Goal: Task Accomplishment & Management: Manage account settings

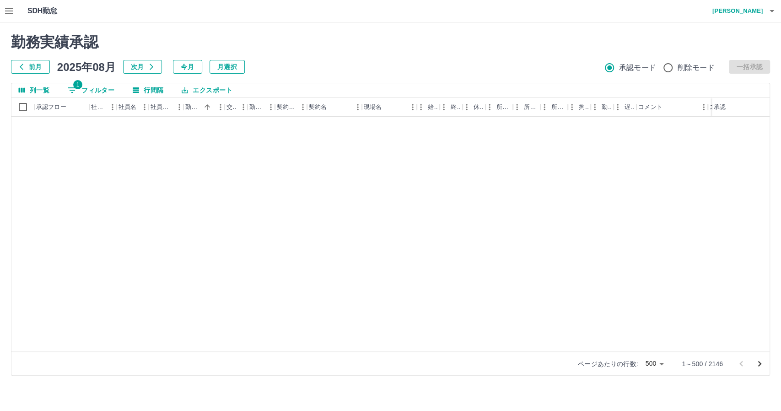
scroll to position [6637, 0]
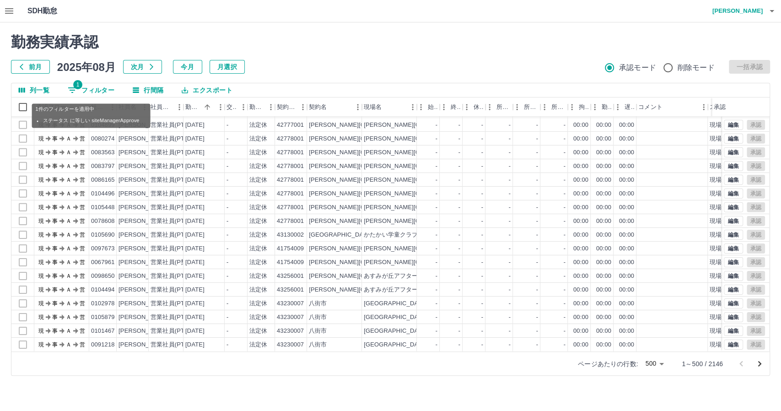
click at [96, 89] on button "1 フィルター" at bounding box center [90, 90] width 61 height 14
select select "**********"
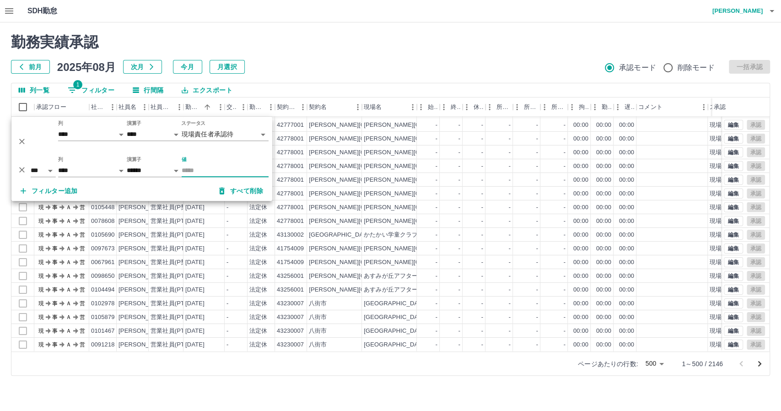
click at [209, 130] on body "SDH勤怠 [PERSON_NAME] 勤務実績承認 前月 [DATE] 次月 今月 月選択 承認モード 削除モード 一括承認 列一覧 1 フィルター 行間隔…" at bounding box center [390, 193] width 781 height 387
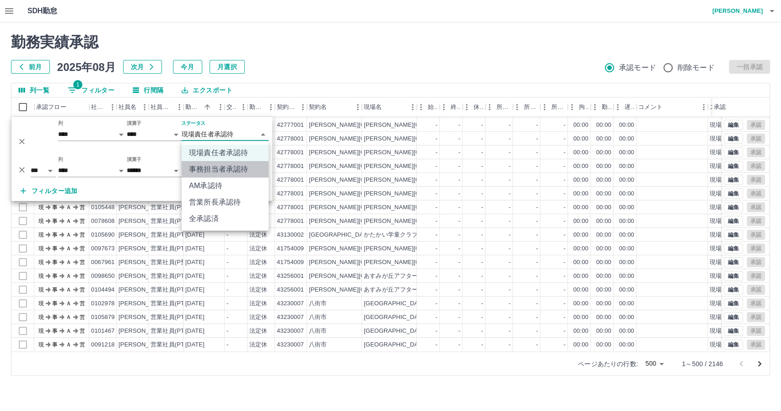
click at [212, 163] on li "事務担当者承認待" at bounding box center [225, 169] width 87 height 16
click at [357, 55] on div "勤務実績承認 前月 2025年08月 次月 今月 月選択 承認モード 削除モード 一括承認" at bounding box center [390, 53] width 759 height 40
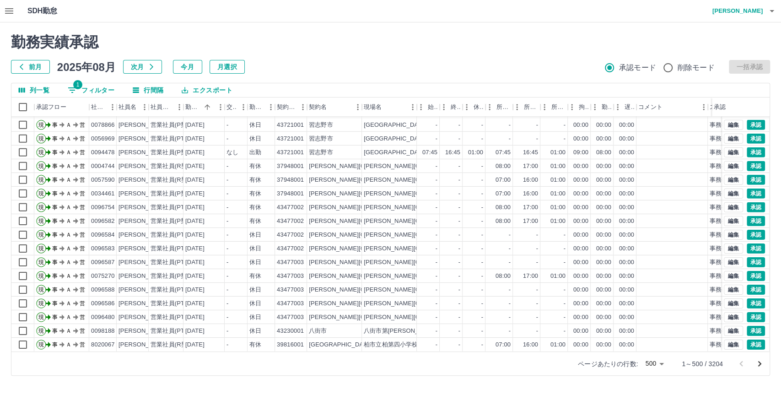
click at [351, 32] on div "勤務実績承認 前月 [DATE] 次月 今月 月選択 承認モード 削除モード 一括承認 列一覧 1 フィルター 行間隔 エクスポート 承認フロー 社員番号 社…" at bounding box center [390, 204] width 781 height 364
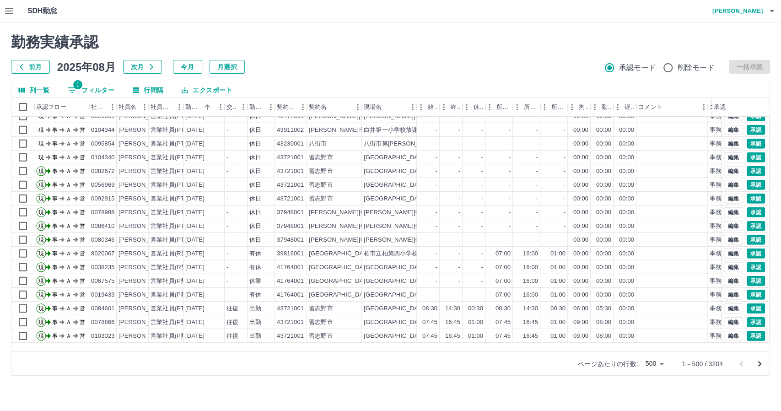
scroll to position [1818, 0]
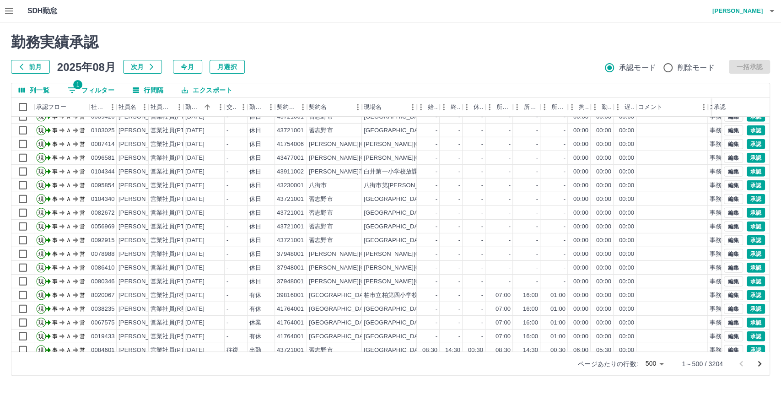
click at [92, 89] on button "1 フィルター" at bounding box center [90, 90] width 61 height 14
select select "**********"
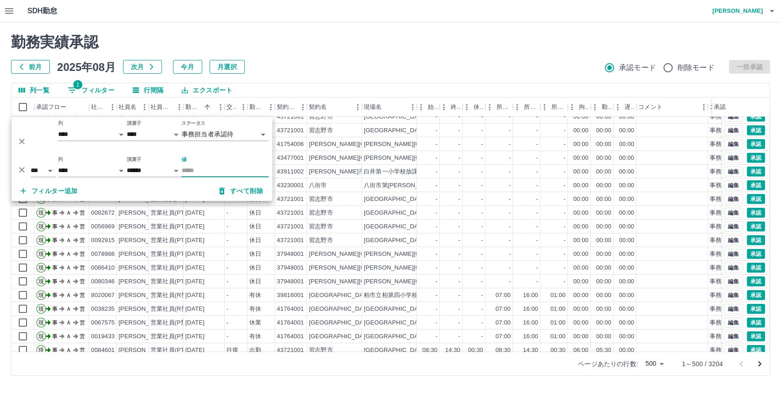
click at [206, 130] on body "SDH勤怠 [PERSON_NAME] 勤務実績承認 前月 [DATE] 次月 今月 月選択 承認モード 削除モード 一括承認 列一覧 1 フィルター 行間隔…" at bounding box center [390, 193] width 781 height 387
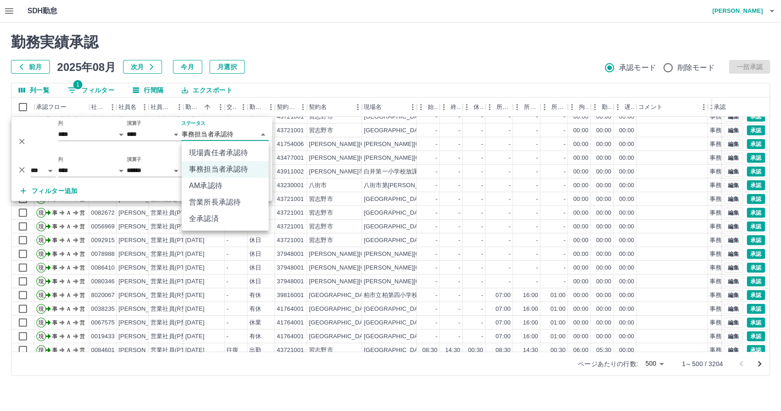
click at [206, 149] on li "現場責任者承認待" at bounding box center [225, 153] width 87 height 16
click at [331, 65] on div "前月 2025年08月 次月 今月 月選択 承認モード 削除モード 一括承認" at bounding box center [390, 67] width 759 height 14
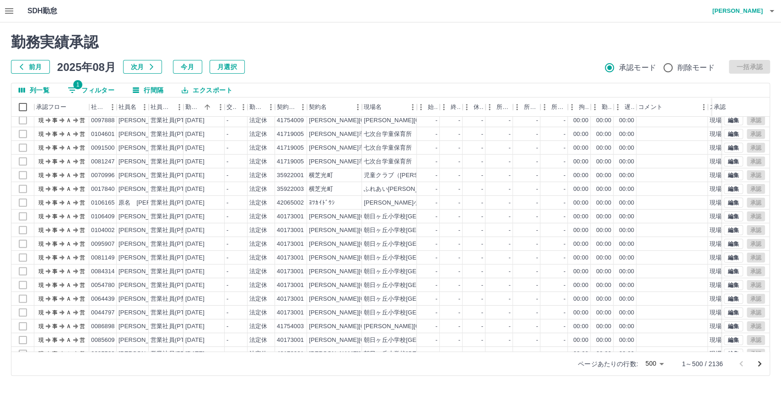
scroll to position [4208, 0]
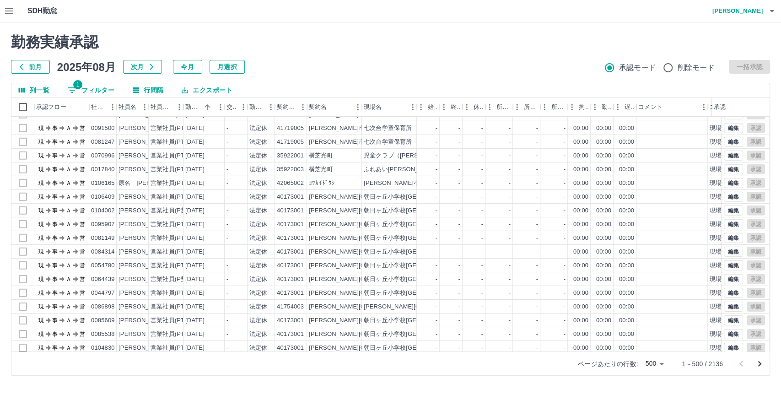
click at [7, 13] on icon "button" at bounding box center [9, 10] width 8 height 5
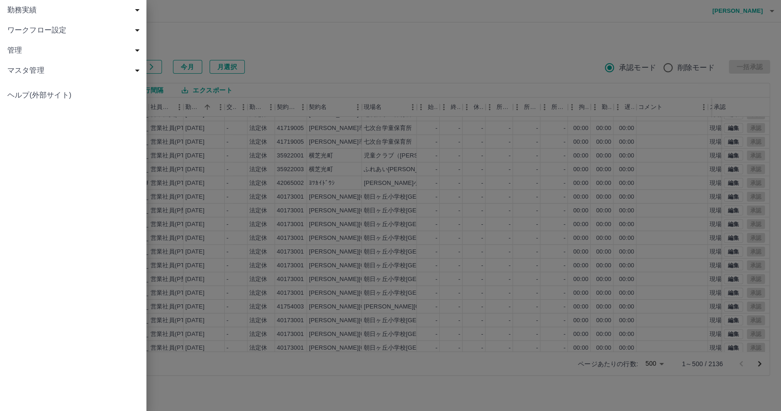
click at [52, 68] on span "マスタ管理" at bounding box center [74, 70] width 135 height 11
click at [42, 124] on link "社員" at bounding box center [73, 131] width 146 height 20
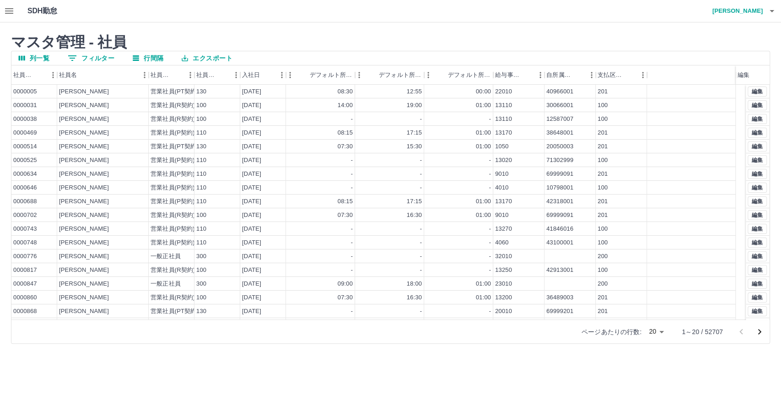
click at [96, 60] on button "0 フィルター" at bounding box center [90, 58] width 61 height 14
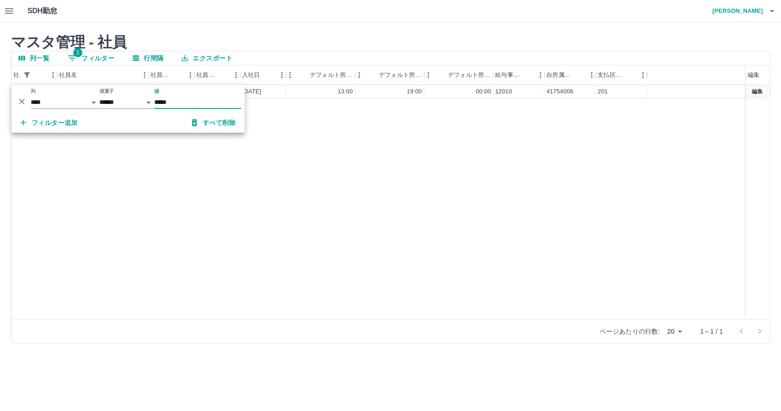
type input "*****"
click at [436, 161] on div "0084785 小川　明美 営業社員(PT契約) 130 2023-04-10 13:00 19:00 00:00 12010 41754006 201 編集" at bounding box center [390, 202] width 758 height 234
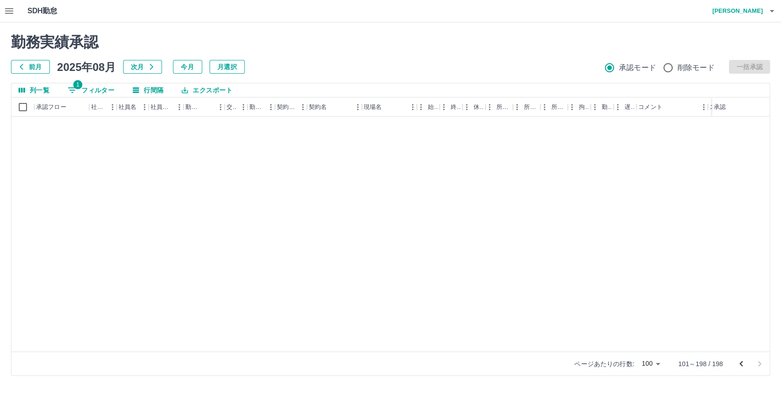
scroll to position [1120, 0]
